Goal: Task Accomplishment & Management: Manage account settings

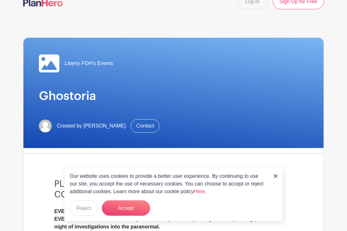
scroll to position [14, 0]
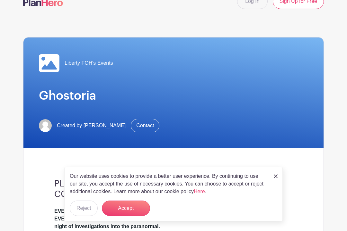
click at [133, 216] on button "Accept" at bounding box center [126, 208] width 48 height 15
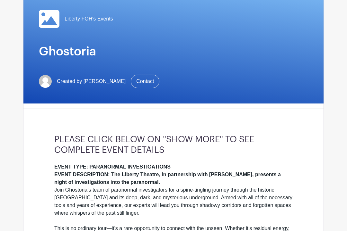
scroll to position [0, 0]
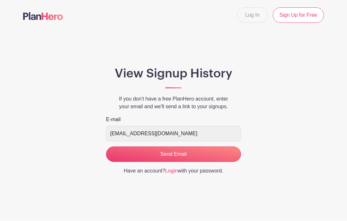
click at [184, 153] on input "Send Email" at bounding box center [173, 154] width 135 height 15
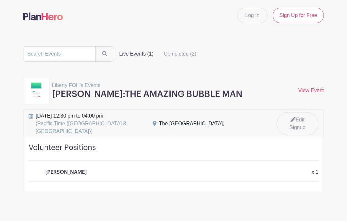
click at [164, 57] on label "Completed (2)" at bounding box center [180, 54] width 43 height 13
click at [0, 0] on input "Completed (2)" at bounding box center [0, 0] width 0 height 0
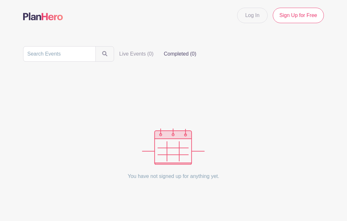
click at [115, 56] on label "Live Events (0)" at bounding box center [136, 54] width 45 height 13
click at [0, 0] on input "Live Events (0)" at bounding box center [0, 0] width 0 height 0
click at [248, 19] on link "Log In" at bounding box center [252, 15] width 30 height 15
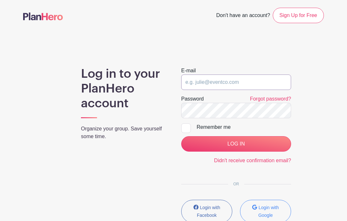
click at [250, 81] on input "email" at bounding box center [236, 81] width 110 height 15
type input "[EMAIL_ADDRESS][DOMAIN_NAME]"
click at [236, 144] on input "LOG IN" at bounding box center [236, 143] width 110 height 15
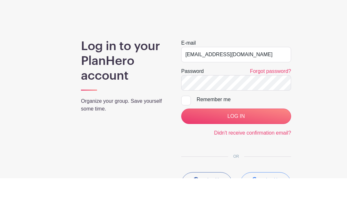
click at [265, 152] on input "LOG IN" at bounding box center [236, 159] width 110 height 15
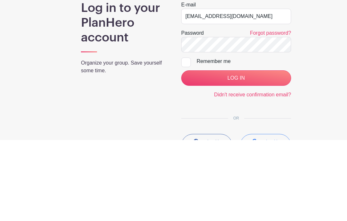
scroll to position [63, 0]
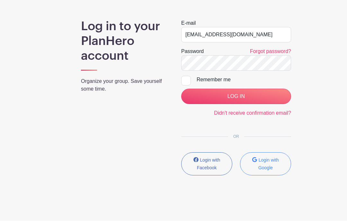
click at [264, 96] on input "LOG IN" at bounding box center [236, 96] width 110 height 15
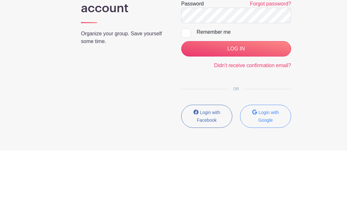
click at [211, 180] on small "Login with Facebook" at bounding box center [208, 186] width 23 height 13
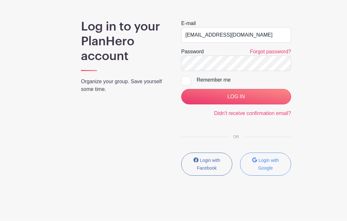
scroll to position [63, 0]
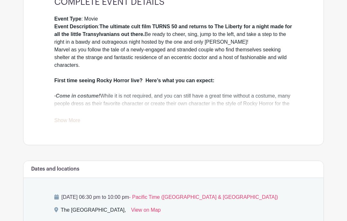
scroll to position [207, 0]
click at [79, 122] on link "Show More" at bounding box center [67, 122] width 26 height 8
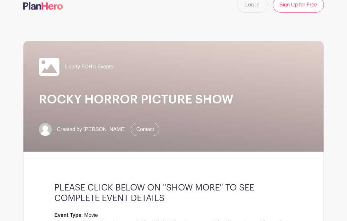
scroll to position [0, 0]
